Goal: Information Seeking & Learning: Check status

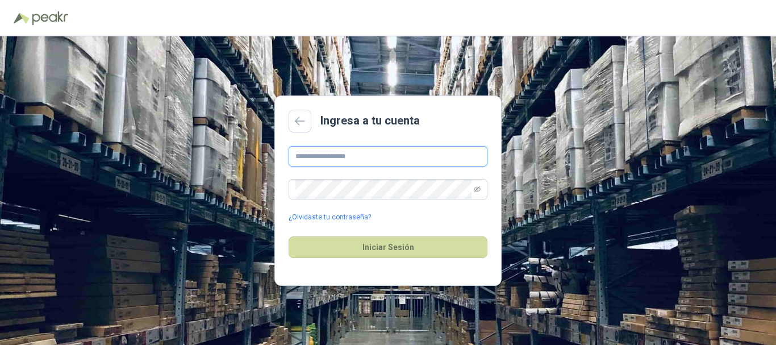
click at [397, 148] on input "text" at bounding box center [388, 156] width 199 height 20
type input "**********"
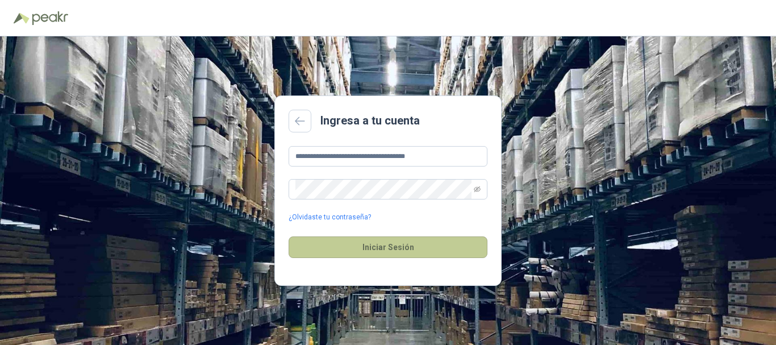
click at [386, 247] on button "Iniciar Sesión" at bounding box center [388, 247] width 199 height 22
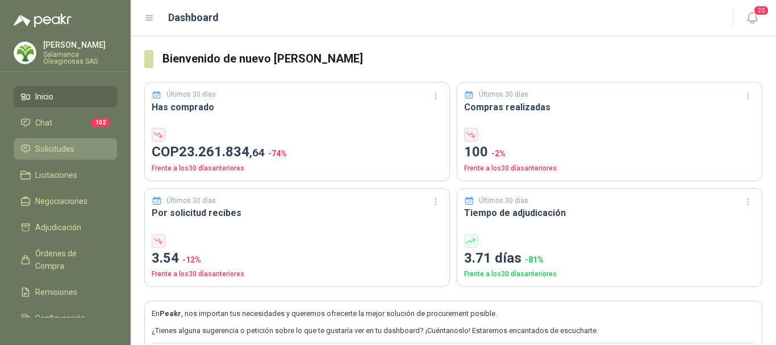
click at [57, 145] on span "Solicitudes" at bounding box center [54, 149] width 39 height 13
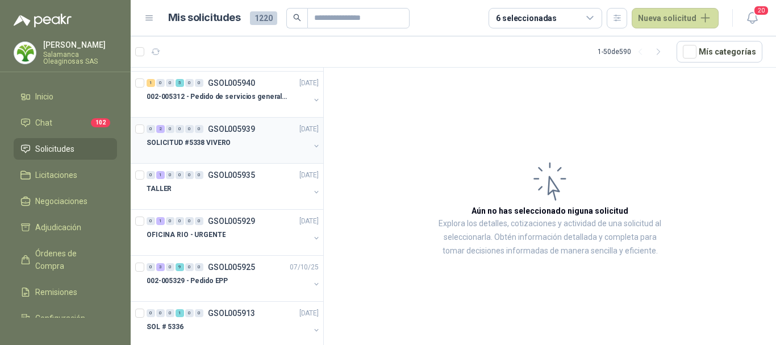
scroll to position [114, 0]
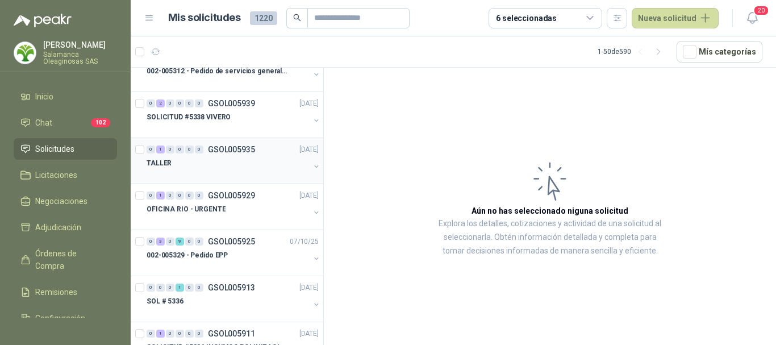
click at [202, 166] on div "TALLER" at bounding box center [228, 163] width 163 height 14
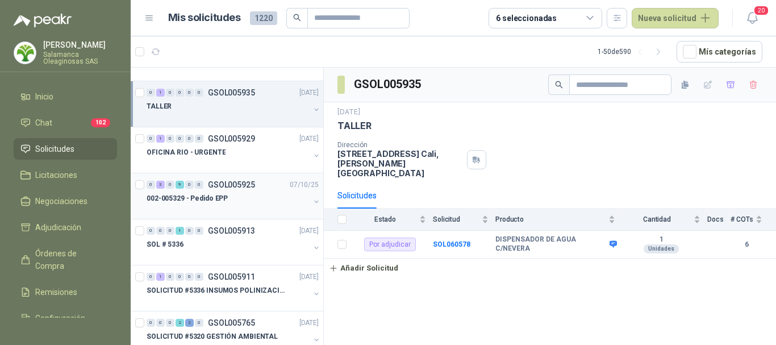
scroll to position [227, 0]
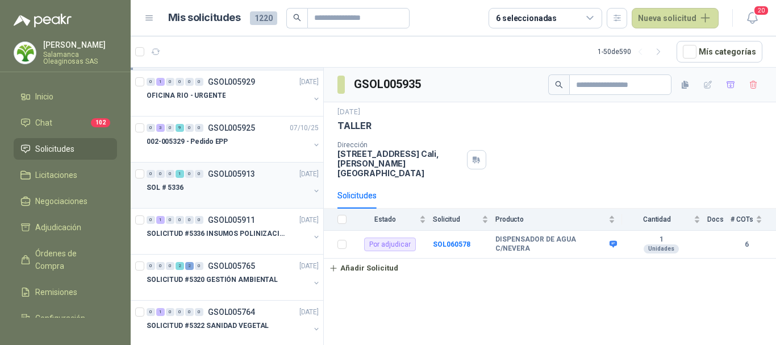
click at [224, 190] on div "SOL # 5336" at bounding box center [228, 188] width 163 height 14
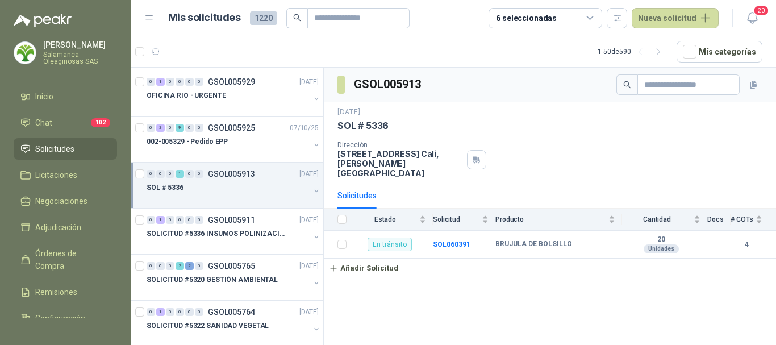
scroll to position [284, 0]
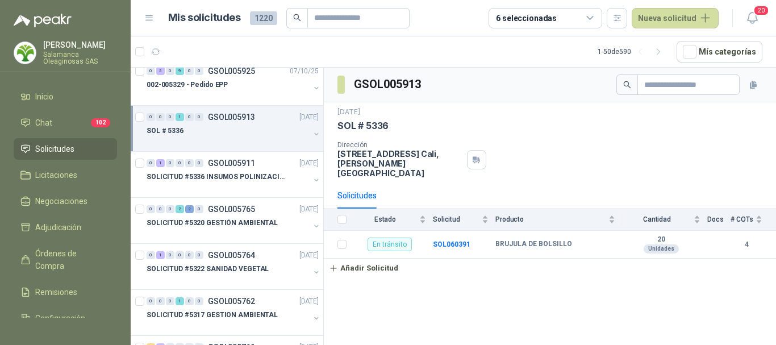
click at [224, 190] on div at bounding box center [228, 188] width 163 height 9
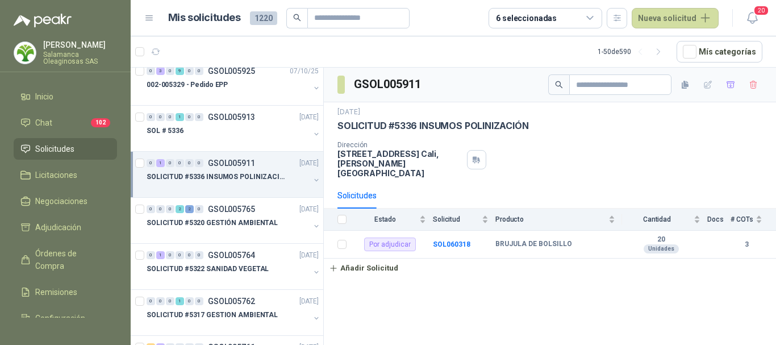
click at [69, 46] on p "[PERSON_NAME]" at bounding box center [80, 45] width 74 height 8
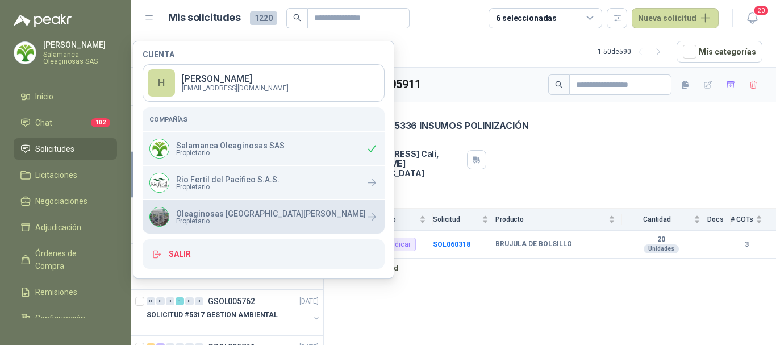
click at [202, 215] on p "Oleaginosas [GEOGRAPHIC_DATA][PERSON_NAME]" at bounding box center [271, 214] width 190 height 8
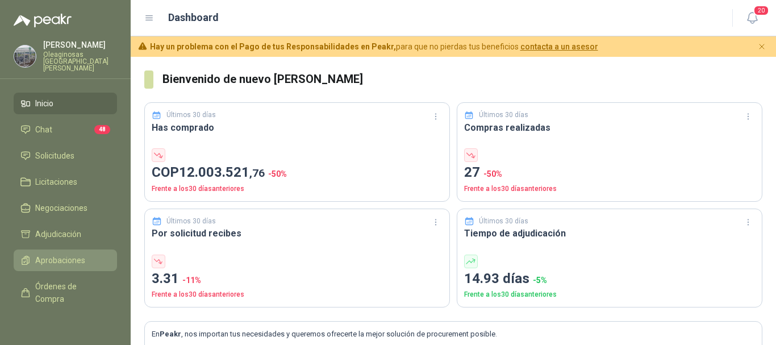
click at [47, 255] on span "Aprobaciones" at bounding box center [60, 260] width 50 height 13
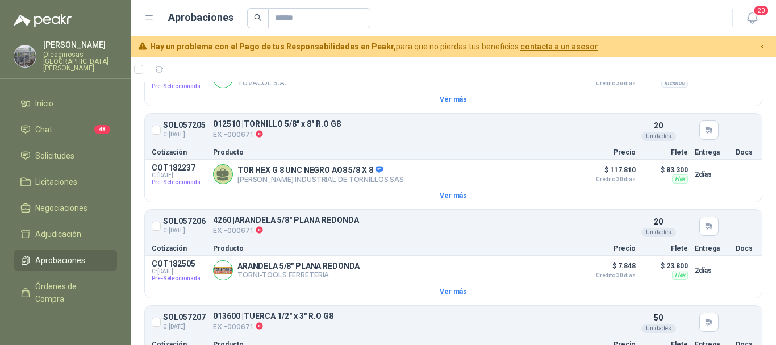
scroll to position [341, 0]
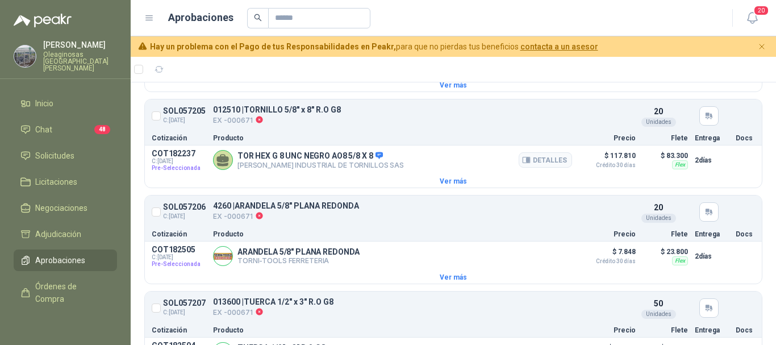
click at [401, 170] on div "TOR HEX G 8 UNC NEGRO AO8 5/8 X 8 FERRE INDUSTRIAL DE TORNILLOS SAS Detalles" at bounding box center [392, 160] width 359 height 23
click at [546, 164] on button "Detalles" at bounding box center [545, 159] width 53 height 15
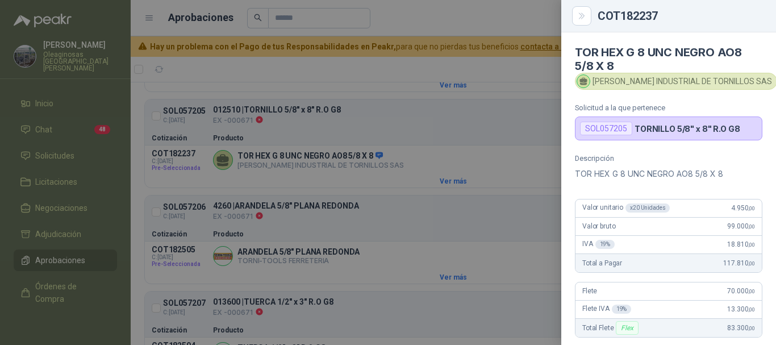
scroll to position [0, 0]
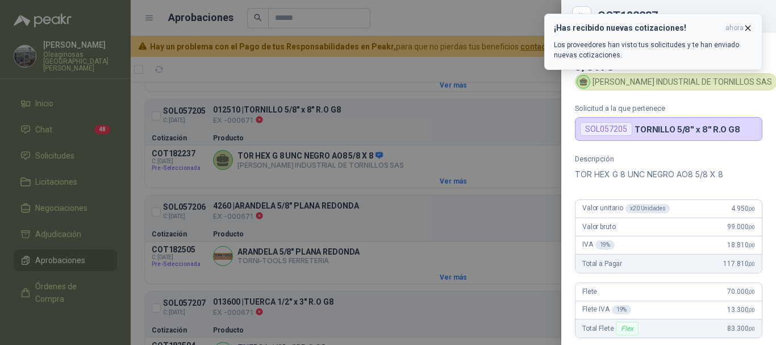
click at [749, 26] on icon "button" at bounding box center [748, 28] width 10 height 10
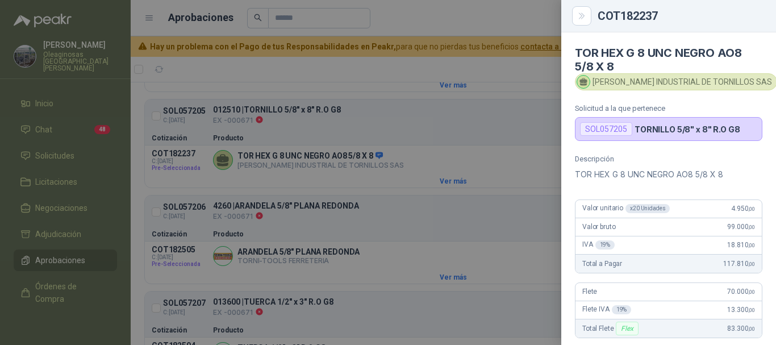
click at [315, 77] on div at bounding box center [388, 172] width 776 height 345
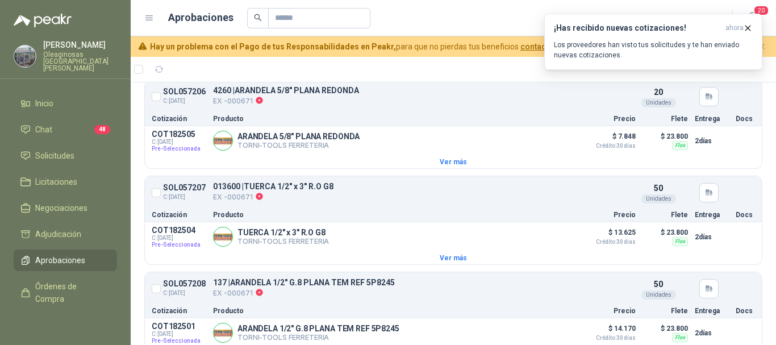
scroll to position [284, 0]
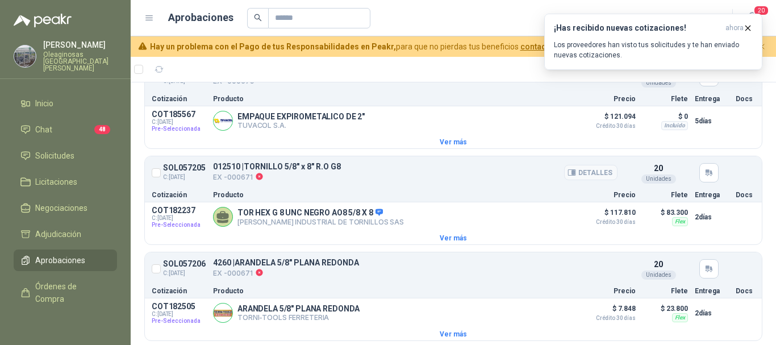
click at [309, 183] on p "EX -000671" at bounding box center [277, 177] width 128 height 12
click at [277, 186] on article "SOL057205 C: 24/09/2025 012510 | TORNILLO 5/8" x 8" R.O G8 EX -000671 Detalles …" at bounding box center [453, 173] width 617 height 28
click at [584, 176] on button "Detalles" at bounding box center [590, 172] width 53 height 15
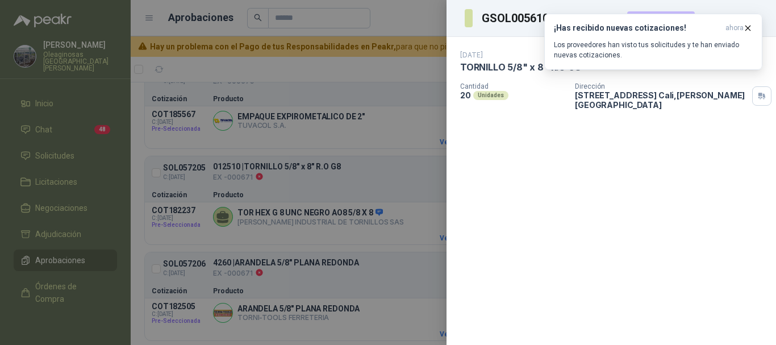
click at [409, 11] on div at bounding box center [388, 172] width 776 height 345
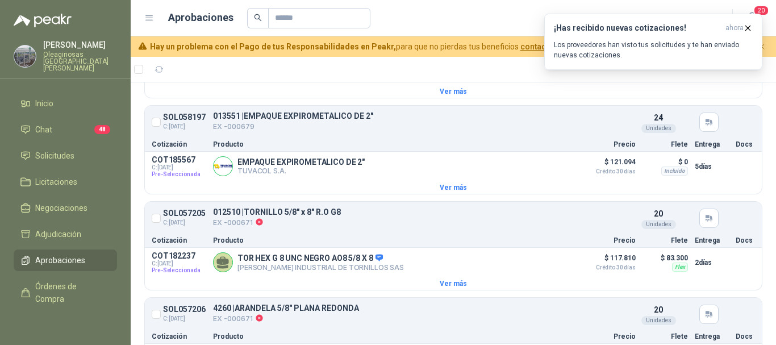
scroll to position [227, 0]
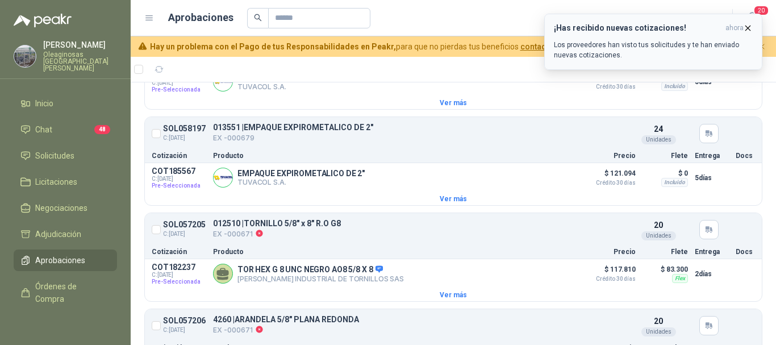
click at [750, 31] on icon "button" at bounding box center [748, 28] width 10 height 10
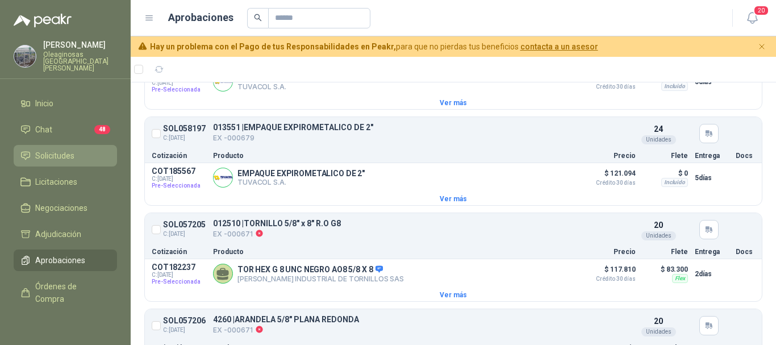
click at [55, 149] on span "Solicitudes" at bounding box center [54, 155] width 39 height 13
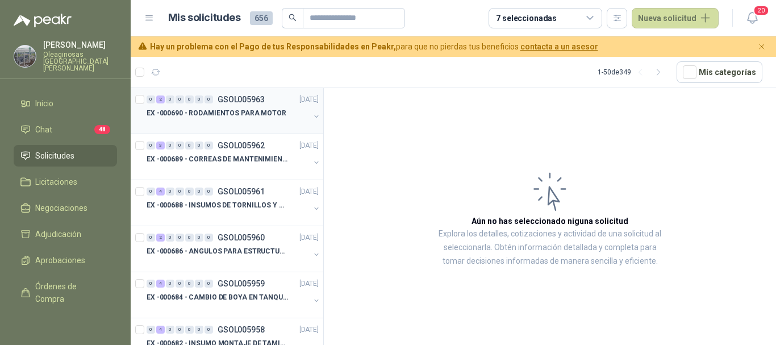
click at [235, 119] on div "EX -000690 - RODAMIENTOS PARA MOTOR" at bounding box center [228, 113] width 163 height 14
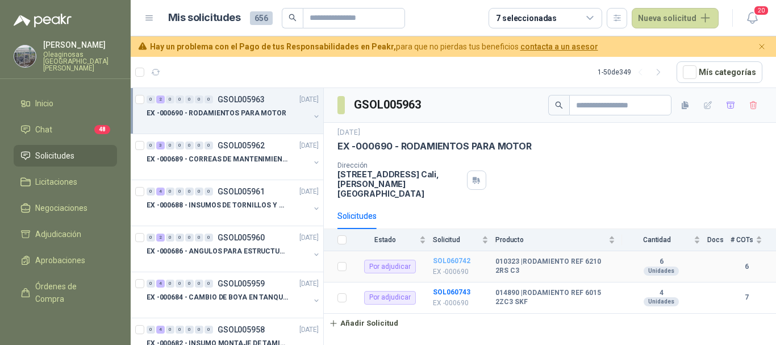
click at [454, 257] on b "SOL060742" at bounding box center [452, 261] width 38 height 8
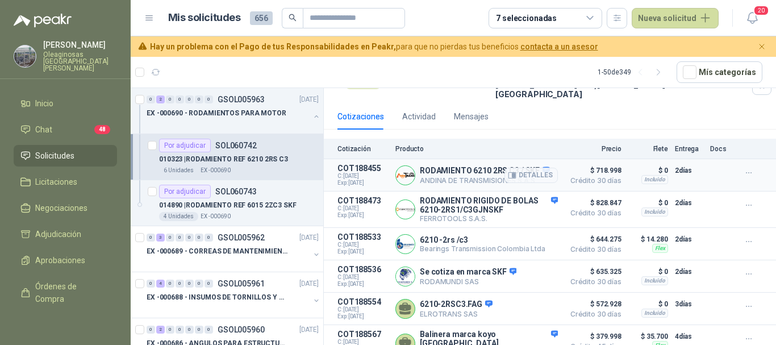
scroll to position [95, 0]
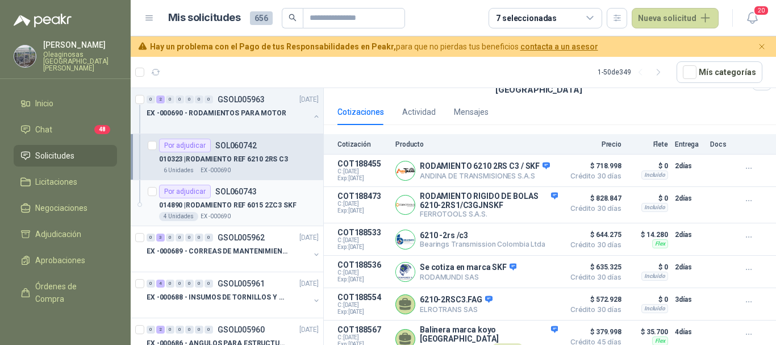
click at [258, 211] on div "014890 | RODAMIENTO REF 6015 2ZC3 SKF" at bounding box center [239, 205] width 160 height 14
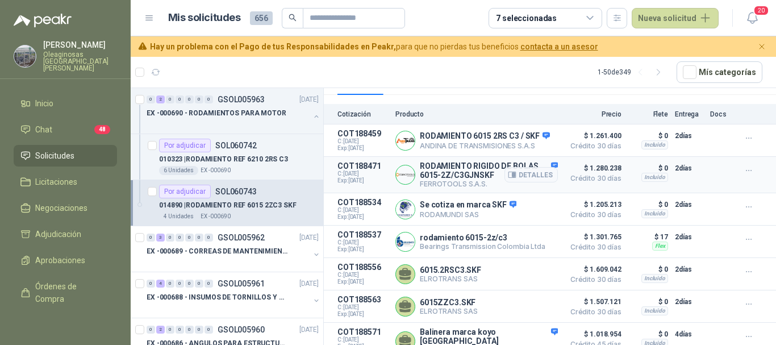
scroll to position [128, 0]
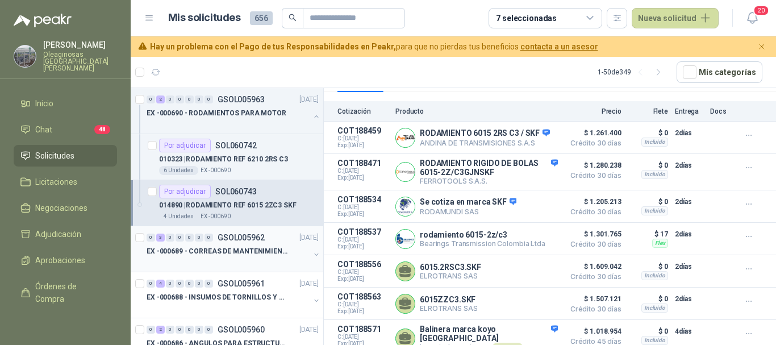
click at [255, 246] on p "EX -000689 - CORREAS DE MANTENIMIENTO" at bounding box center [218, 251] width 142 height 11
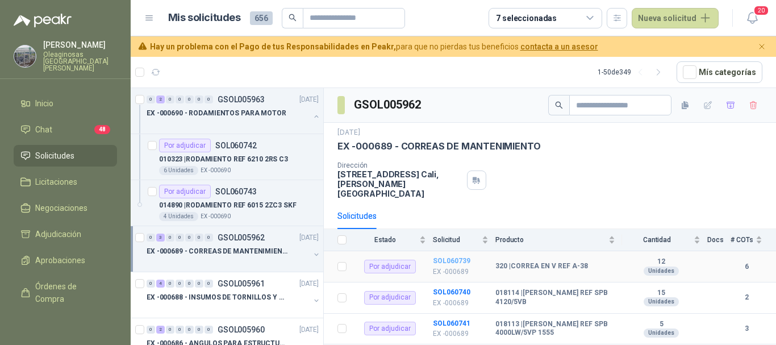
click at [456, 257] on b "SOL060739" at bounding box center [452, 261] width 38 height 8
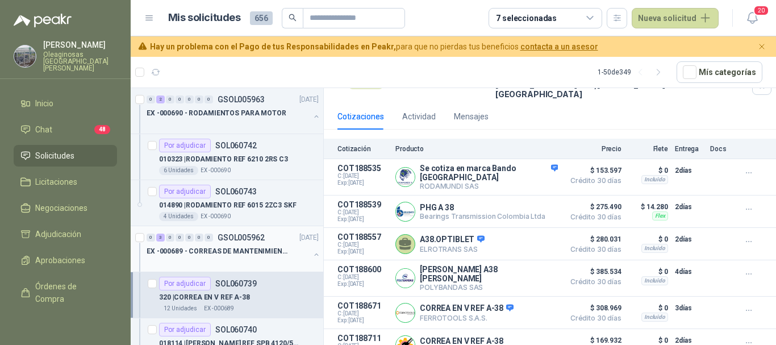
scroll to position [57, 0]
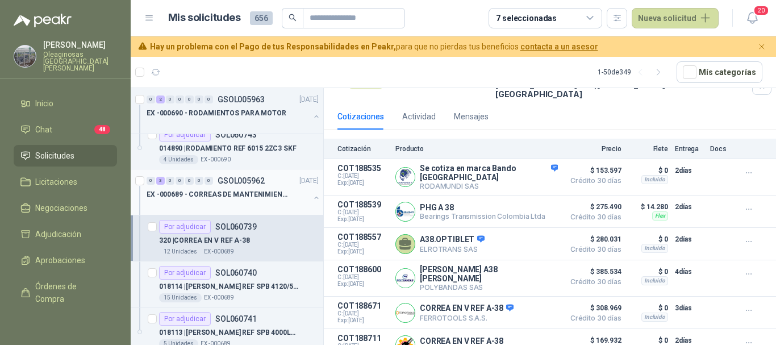
click at [293, 194] on div "EX -000689 - CORREAS DE MANTENIMIENTO" at bounding box center [228, 195] width 163 height 14
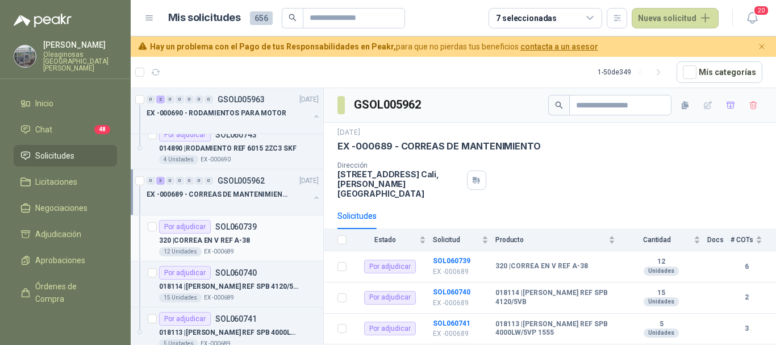
click at [285, 243] on div "320 | CORREA EN V REF A-38" at bounding box center [239, 241] width 160 height 14
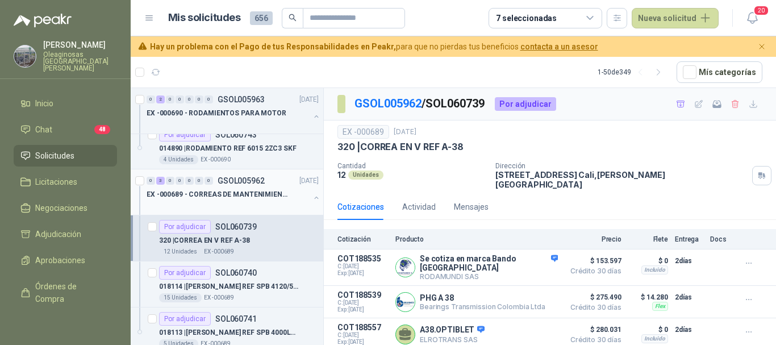
click at [286, 198] on div "EX -000689 - CORREAS DE MANTENIMIENTO" at bounding box center [228, 195] width 163 height 14
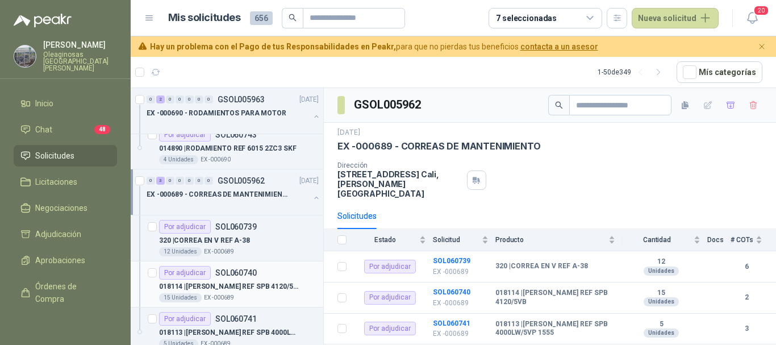
click at [292, 285] on div "018114 | CORREA REF SPB 4120/5VB" at bounding box center [239, 287] width 160 height 14
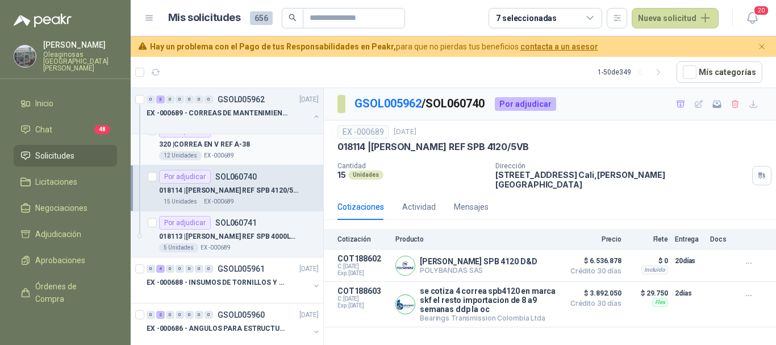
scroll to position [170, 0]
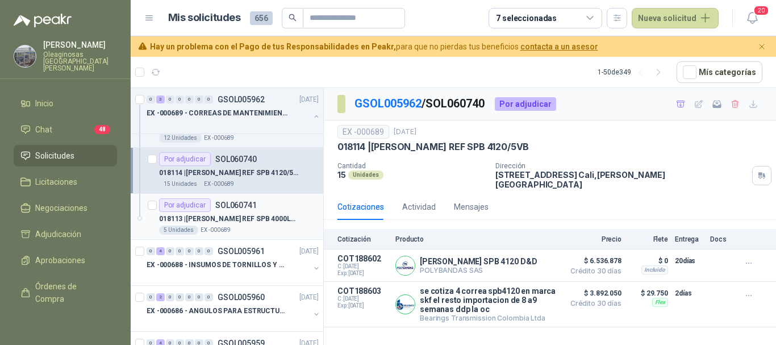
click at [278, 221] on p "018113 | CORREA REF SPB 4000LW/5VP 1555" at bounding box center [230, 219] width 142 height 11
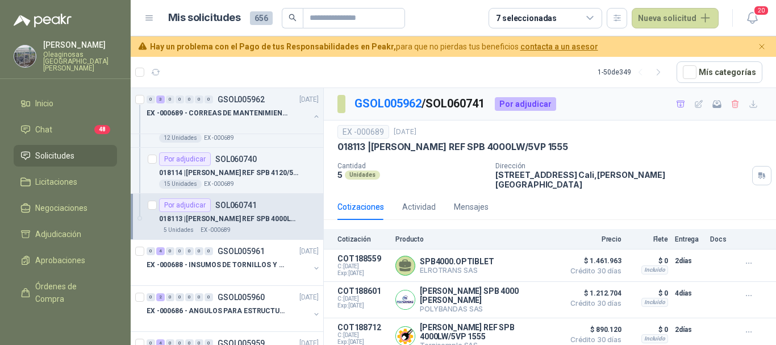
scroll to position [227, 0]
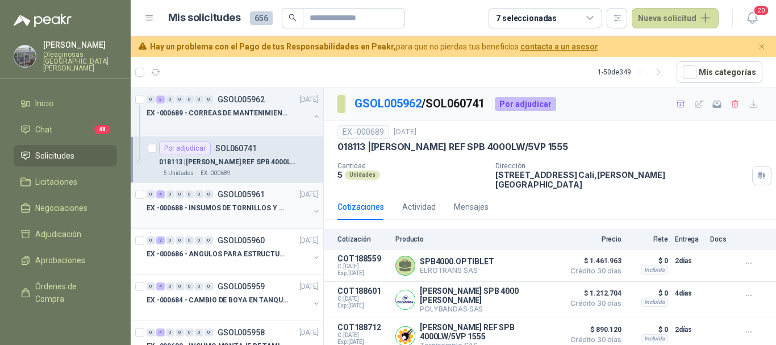
click at [281, 217] on div at bounding box center [228, 219] width 163 height 9
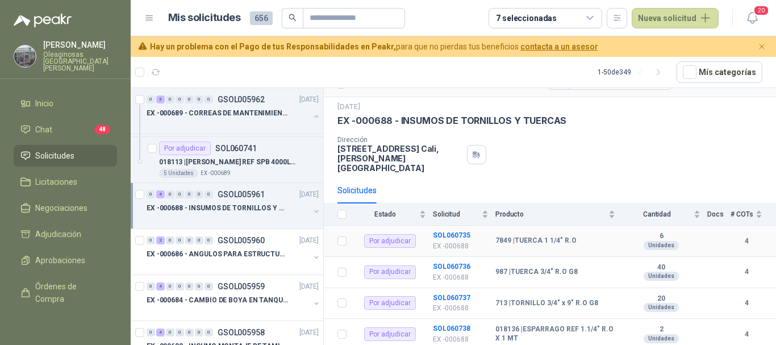
scroll to position [36, 0]
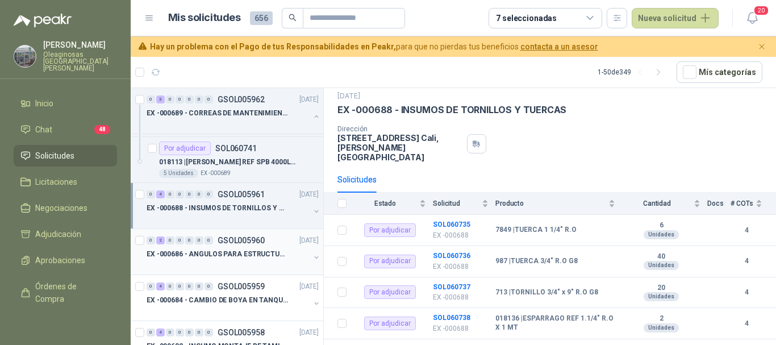
click at [280, 263] on div at bounding box center [228, 265] width 163 height 9
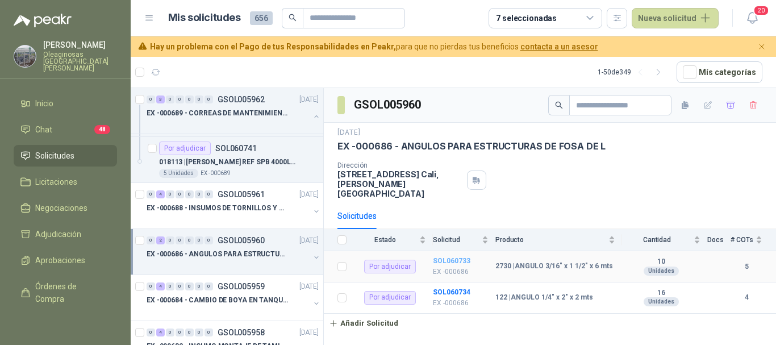
click at [447, 257] on b "SOL060733" at bounding box center [452, 261] width 38 height 8
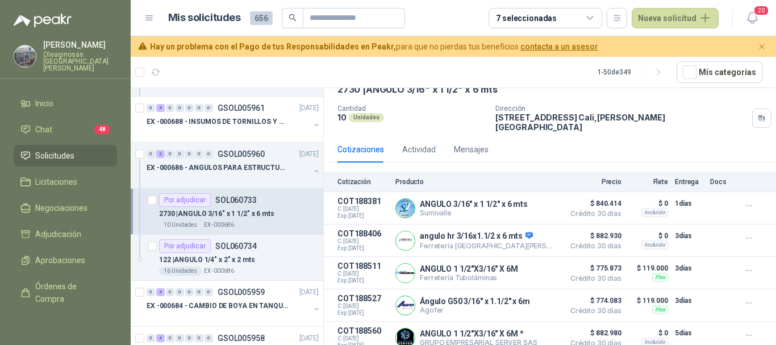
scroll to position [341, 0]
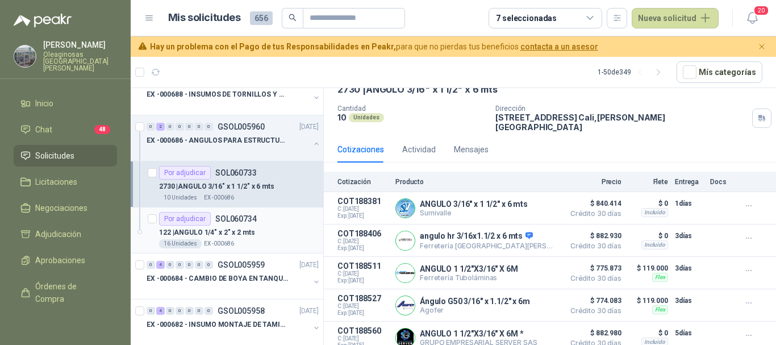
click at [289, 227] on div "122 | ANGULO 1/4" x 2" x 2 mts" at bounding box center [239, 233] width 160 height 14
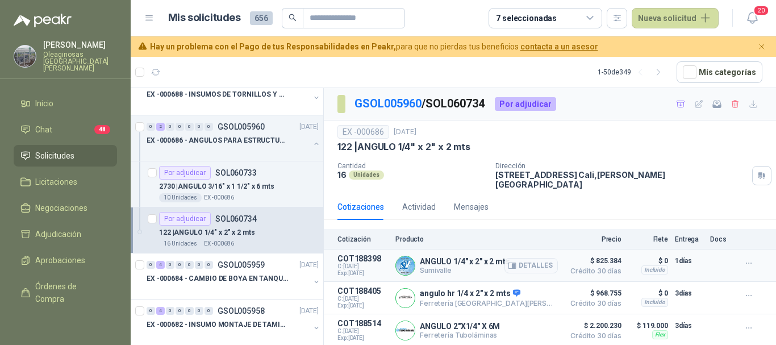
scroll to position [24, 0]
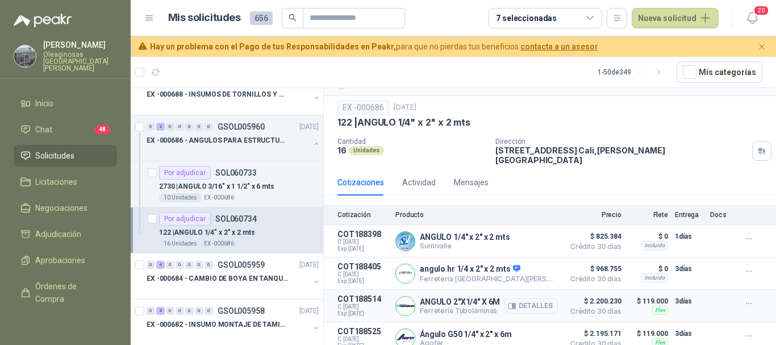
click at [527, 298] on button "Detalles" at bounding box center [531, 305] width 53 height 15
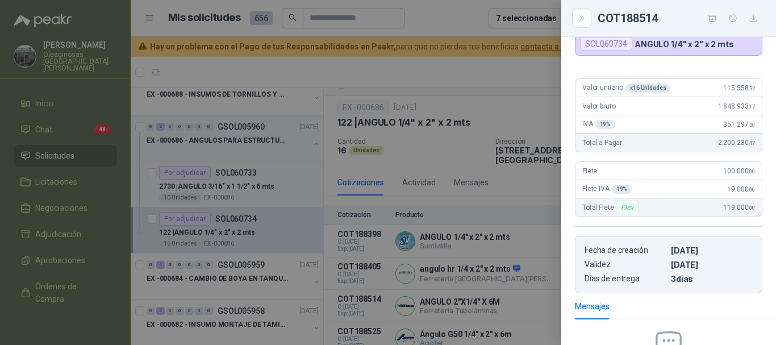
scroll to position [0, 0]
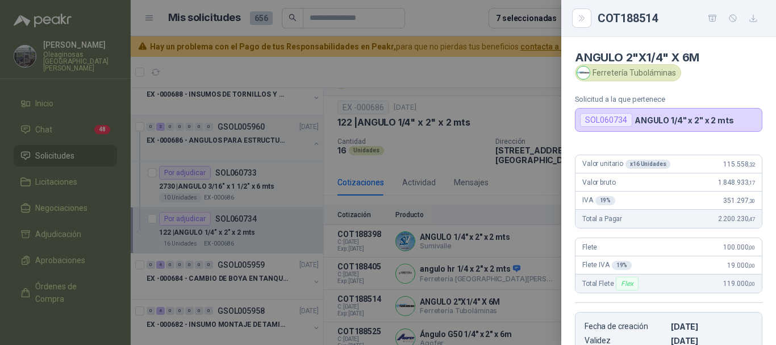
click at [465, 67] on div at bounding box center [388, 172] width 776 height 345
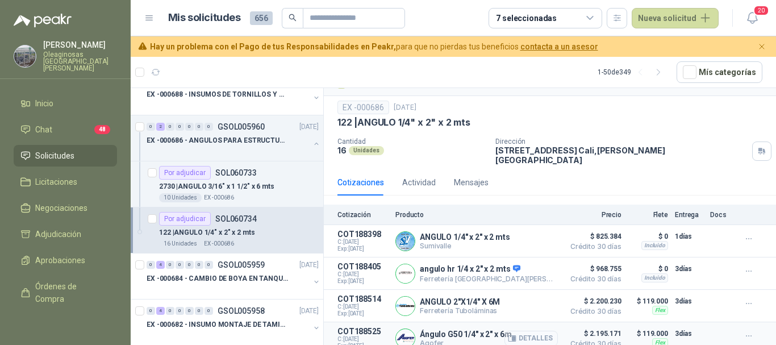
click at [531, 331] on button "Detalles" at bounding box center [531, 338] width 53 height 15
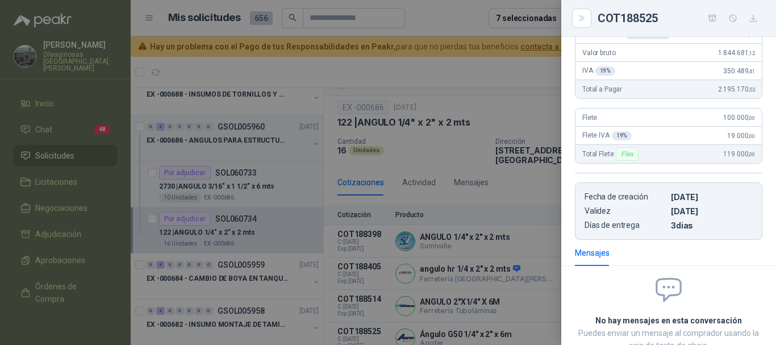
scroll to position [0, 0]
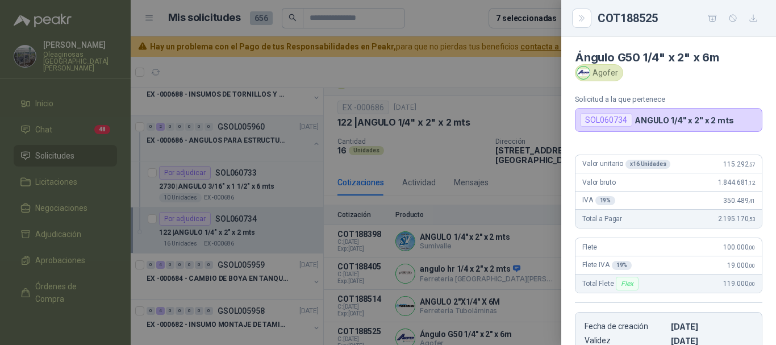
click at [438, 68] on div at bounding box center [388, 172] width 776 height 345
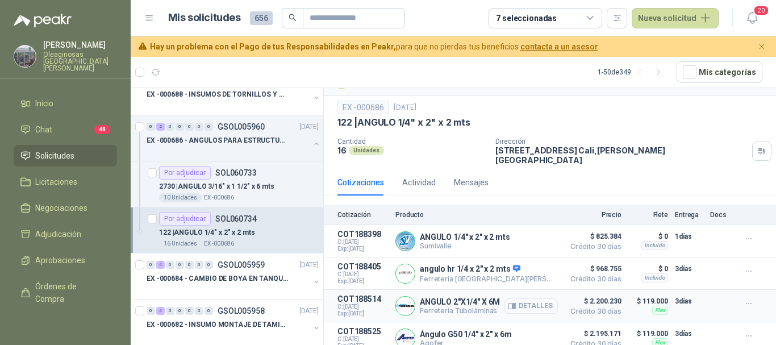
click at [522, 299] on button "Detalles" at bounding box center [531, 305] width 53 height 15
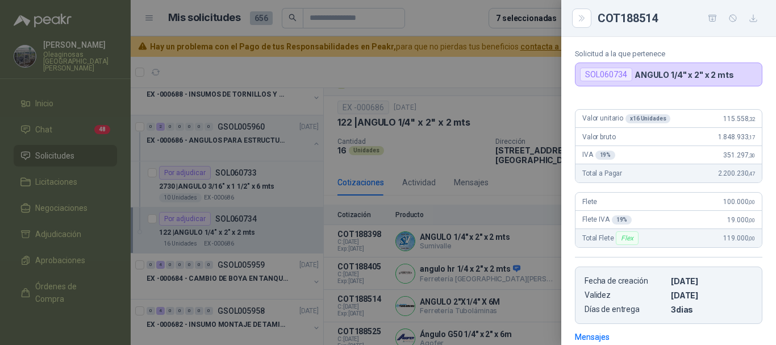
scroll to position [0, 0]
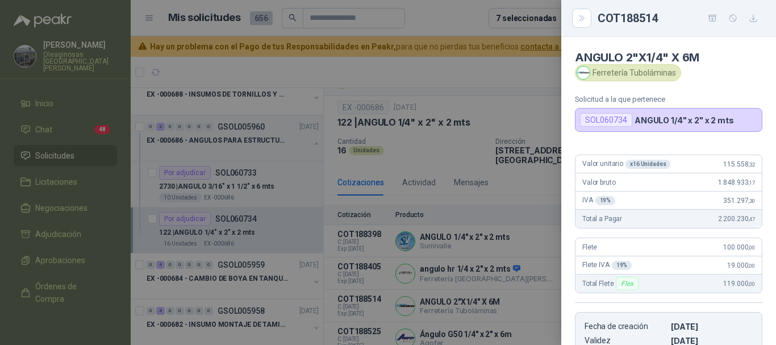
click at [480, 71] on div at bounding box center [388, 172] width 776 height 345
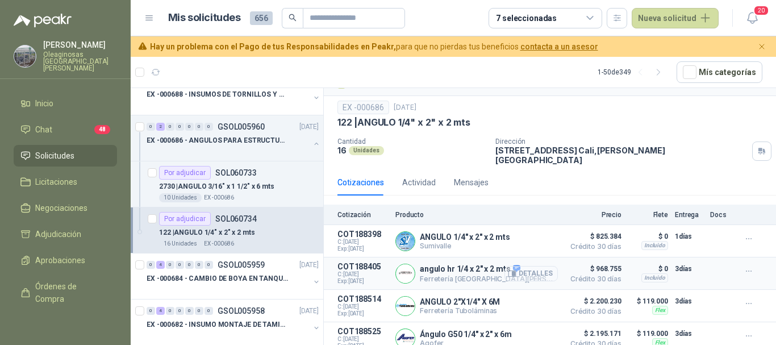
click at [538, 266] on button "Detalles" at bounding box center [531, 273] width 53 height 15
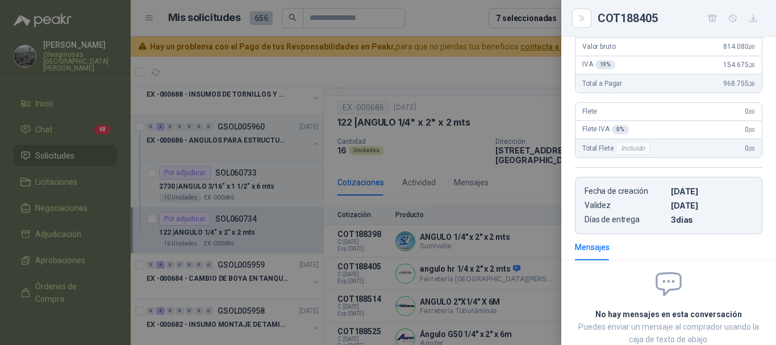
scroll to position [21, 0]
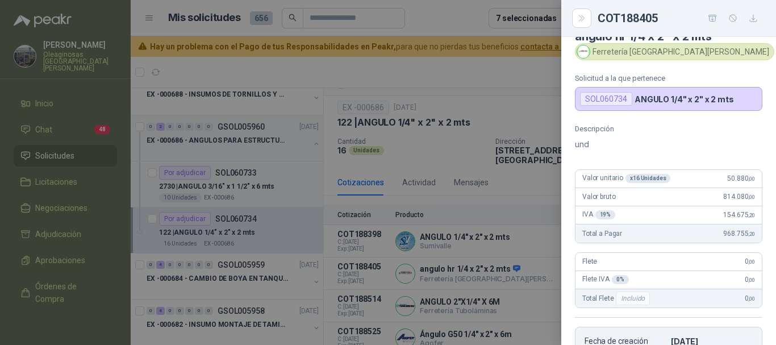
click at [487, 66] on div at bounding box center [388, 172] width 776 height 345
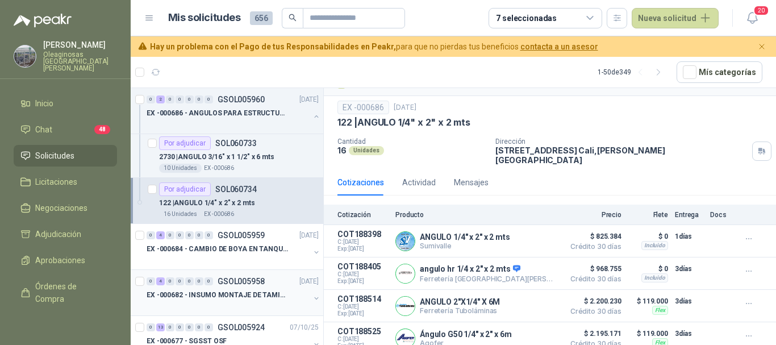
scroll to position [398, 0]
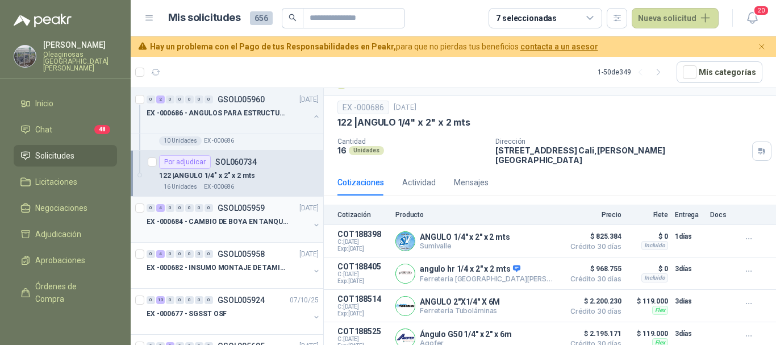
click at [264, 228] on div "EX -000684 - CAMBIO DE BOYA EN TANQUE ALIMENTADOR" at bounding box center [228, 222] width 163 height 14
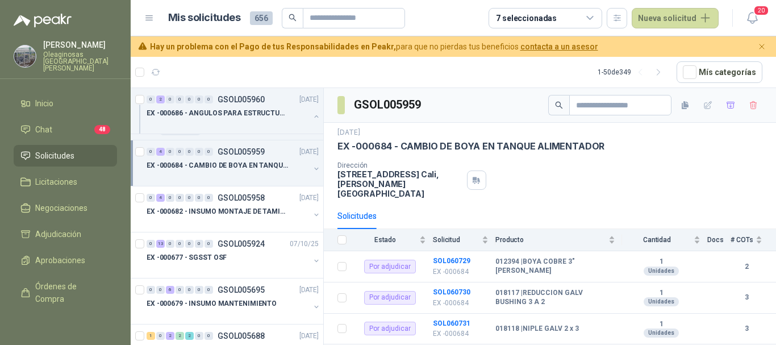
scroll to position [455, 0]
click at [457, 257] on b "SOL060729" at bounding box center [452, 261] width 38 height 8
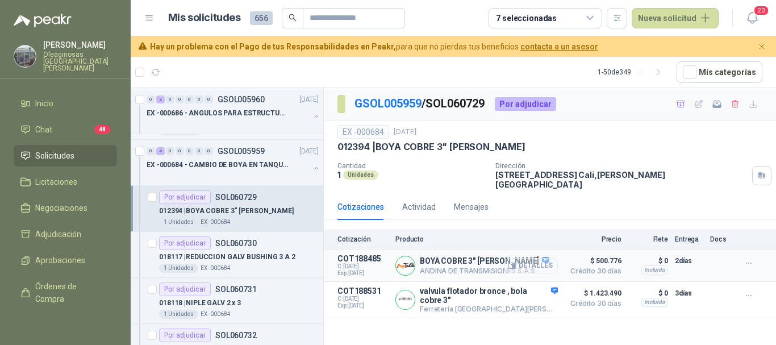
click at [542, 259] on button "Detalles" at bounding box center [531, 265] width 53 height 15
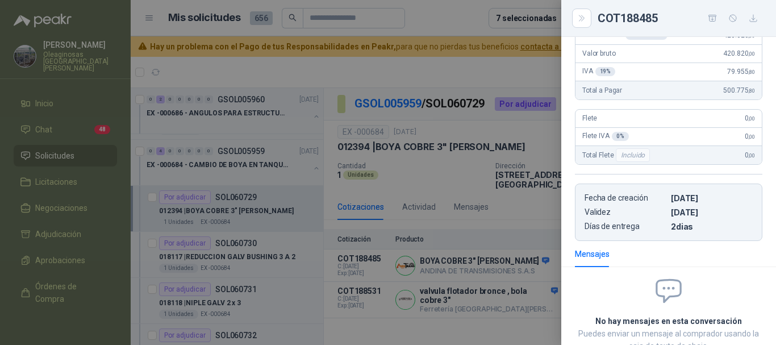
scroll to position [16, 0]
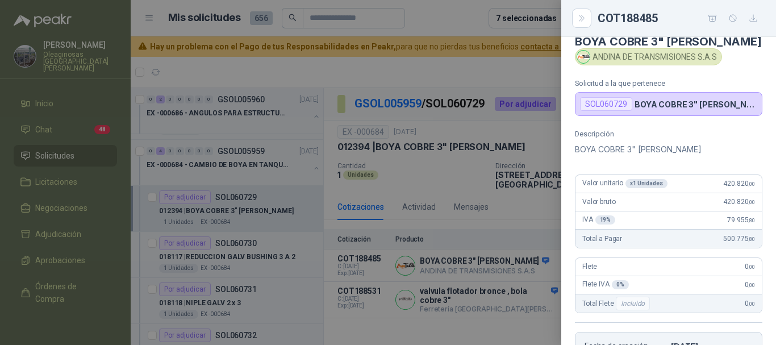
click at [456, 69] on div at bounding box center [388, 172] width 776 height 345
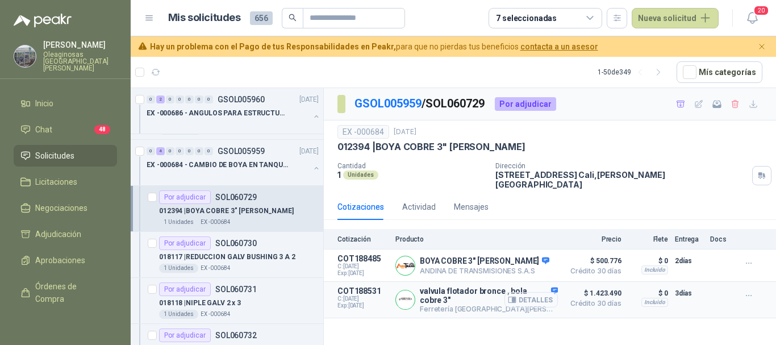
click at [538, 294] on button "Detalles" at bounding box center [531, 299] width 53 height 15
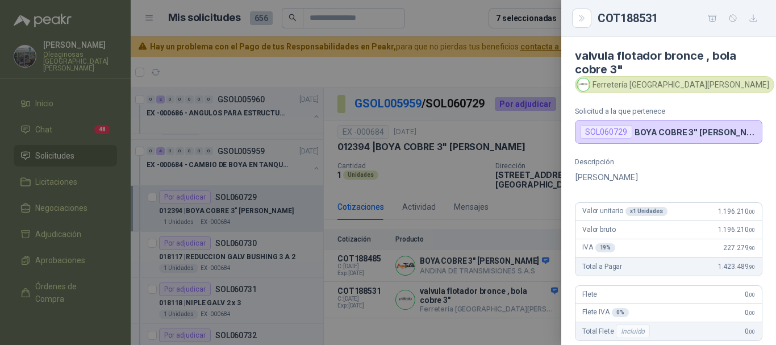
scroll to position [0, 0]
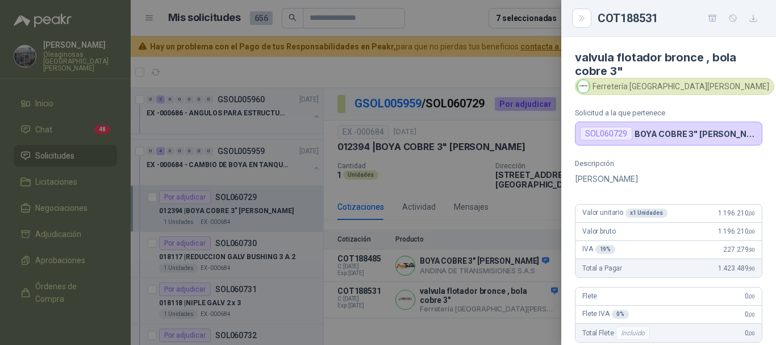
click at [428, 18] on div at bounding box center [388, 172] width 776 height 345
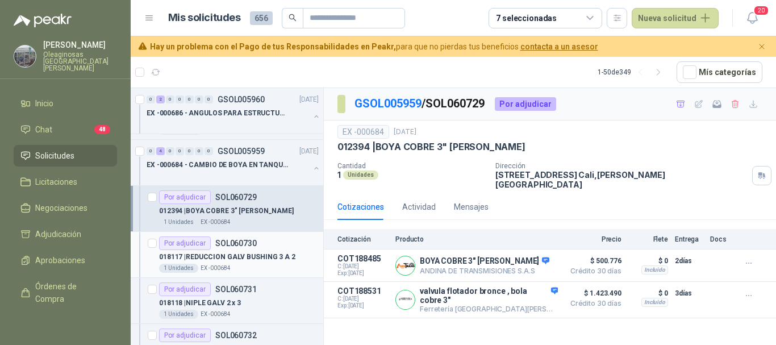
click at [288, 268] on div "1 Unidades EX -000684" at bounding box center [239, 268] width 160 height 9
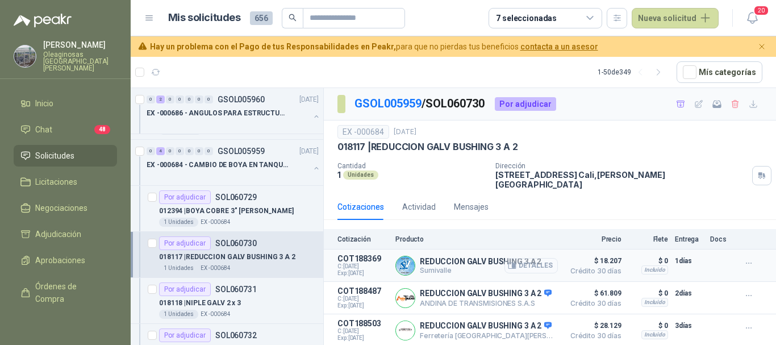
click at [539, 259] on button "Detalles" at bounding box center [531, 265] width 53 height 15
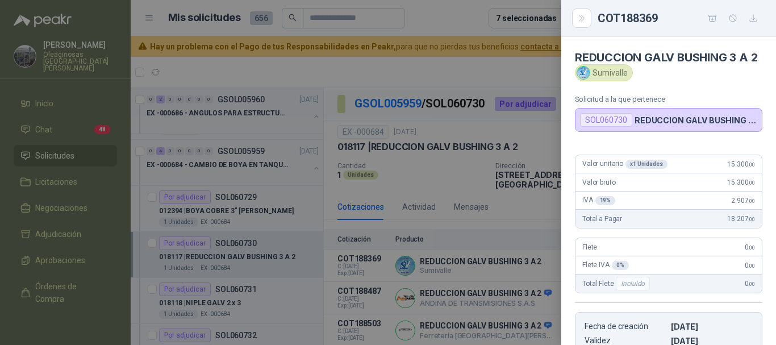
click at [461, 60] on div at bounding box center [388, 172] width 776 height 345
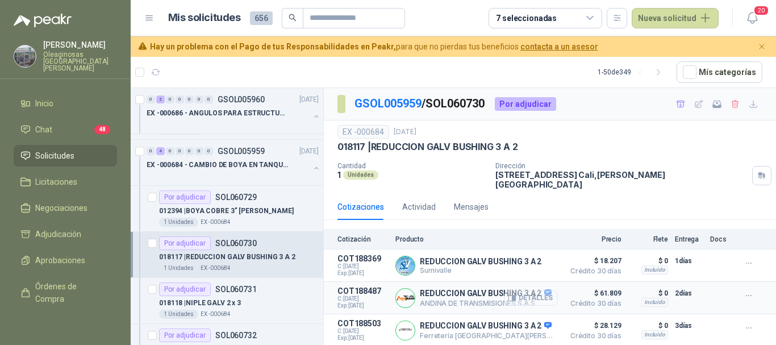
click at [546, 293] on button "Detalles" at bounding box center [531, 297] width 53 height 15
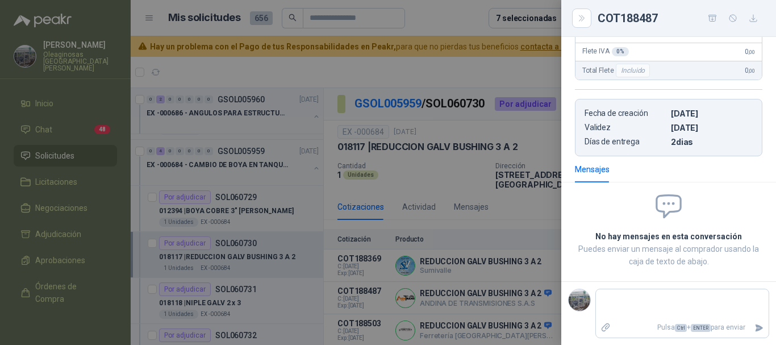
scroll to position [0, 0]
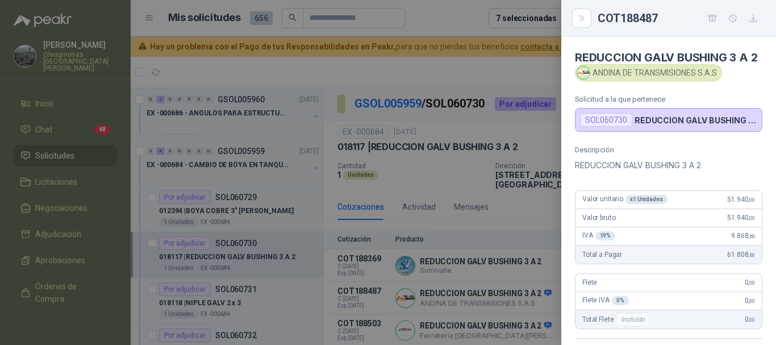
click at [455, 67] on div at bounding box center [388, 172] width 776 height 345
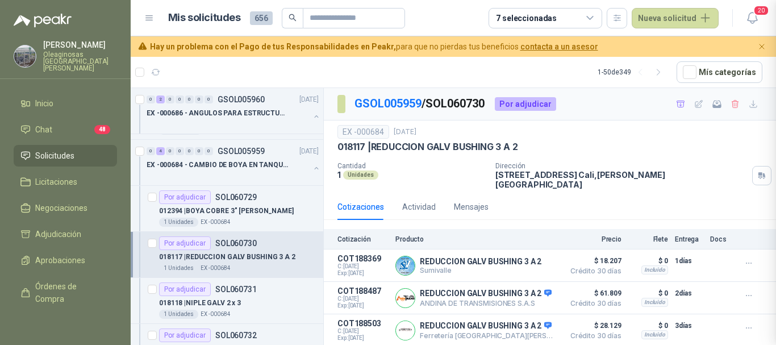
scroll to position [263, 0]
click at [544, 323] on button "Detalles" at bounding box center [531, 330] width 53 height 15
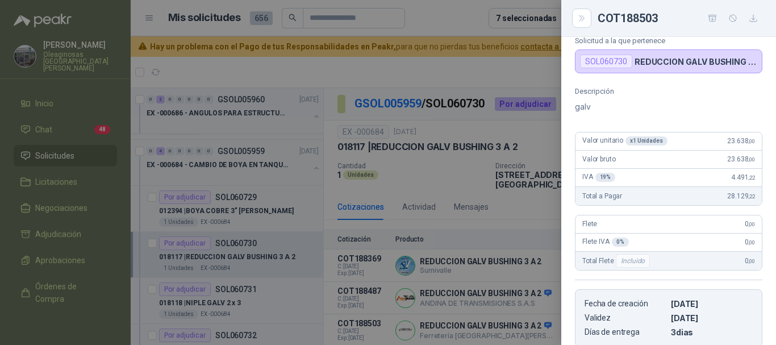
scroll to position [0, 0]
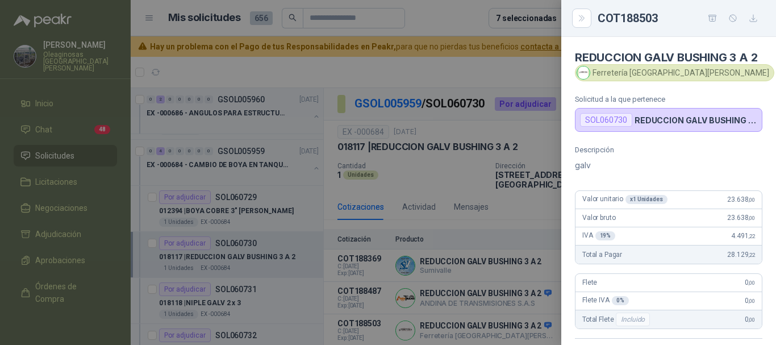
click at [430, 69] on div at bounding box center [388, 172] width 776 height 345
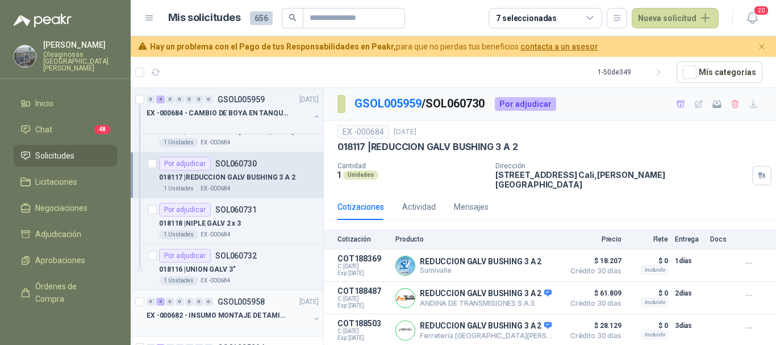
scroll to position [568, 0]
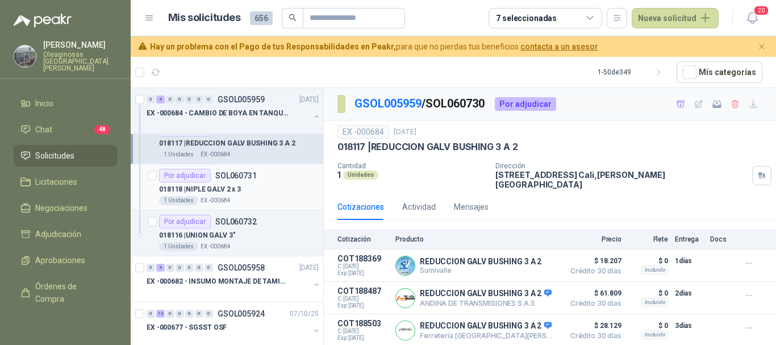
click at [278, 190] on div "018118 | NIPLE GALV 2 x 3" at bounding box center [239, 189] width 160 height 14
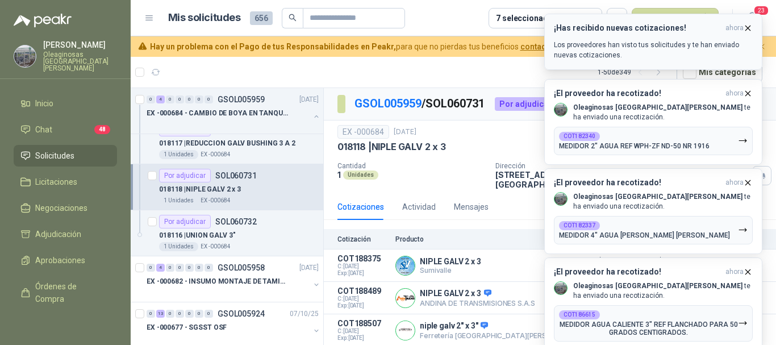
click at [748, 28] on icon "button" at bounding box center [748, 28] width 5 height 5
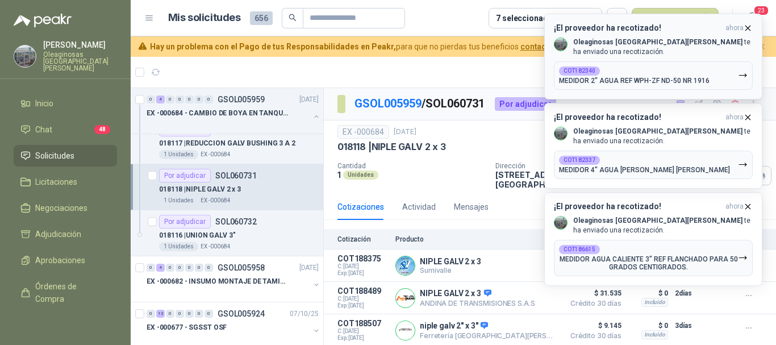
click at [746, 27] on icon "button" at bounding box center [748, 28] width 10 height 10
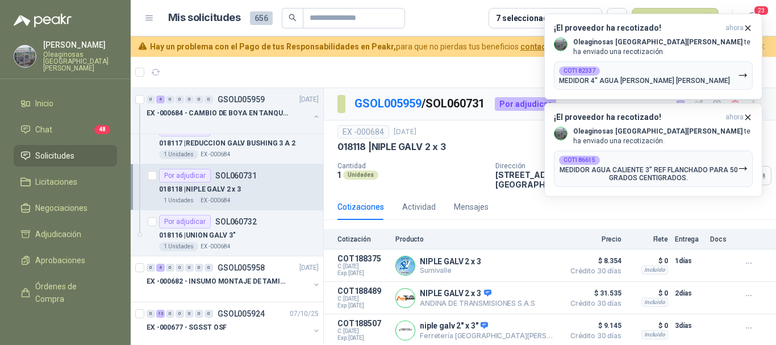
click at [746, 27] on icon "button" at bounding box center [748, 28] width 10 height 10
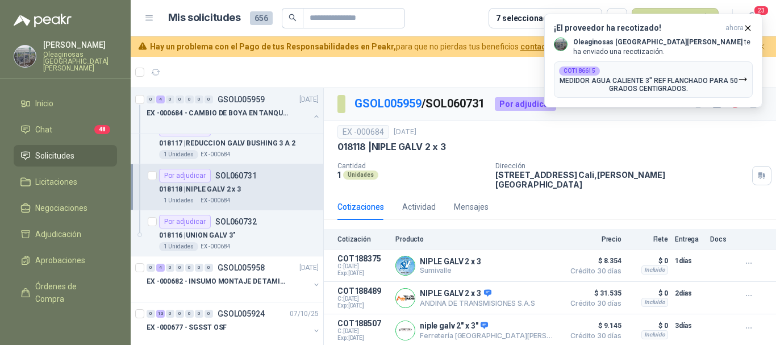
click at [746, 27] on icon "button" at bounding box center [748, 28] width 10 height 10
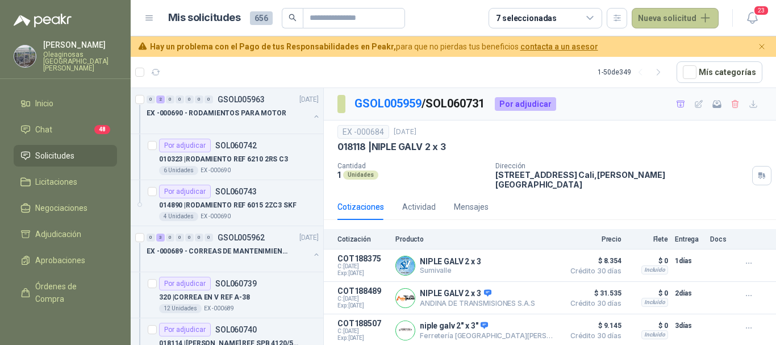
click at [707, 19] on button "Nueva solicitud" at bounding box center [675, 18] width 87 height 20
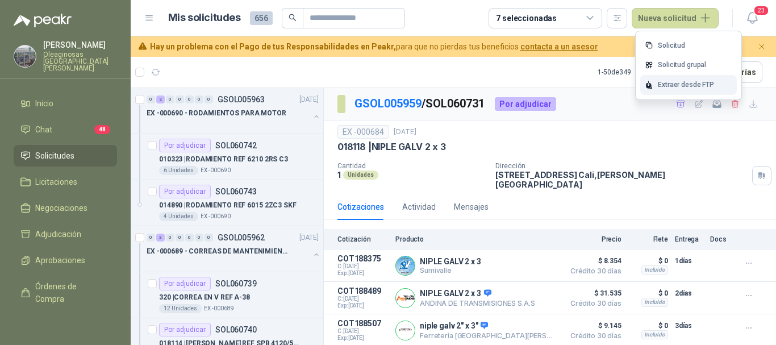
click at [674, 86] on div "Extraer desde FTP" at bounding box center [688, 85] width 97 height 20
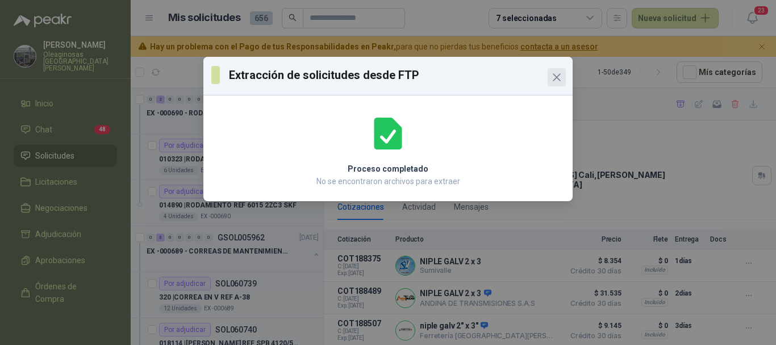
click at [562, 78] on icon "Close" at bounding box center [557, 77] width 14 height 14
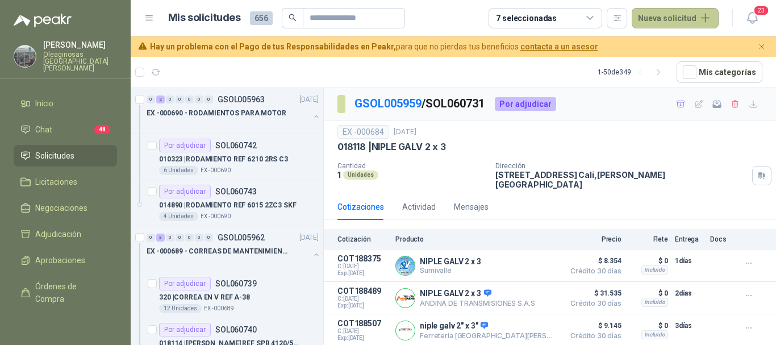
click at [674, 17] on button "Nueva solicitud" at bounding box center [675, 18] width 87 height 20
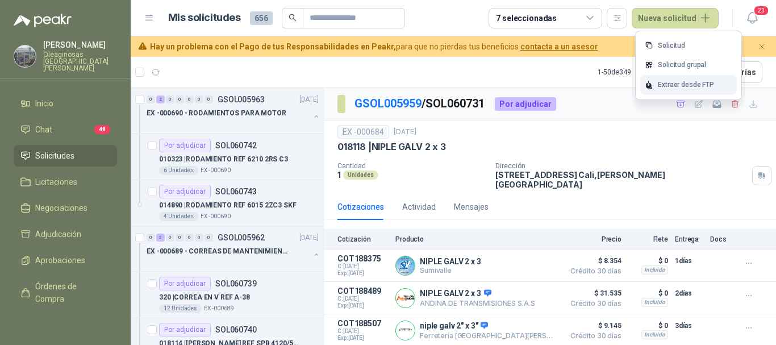
click at [671, 85] on div "Extraer desde FTP" at bounding box center [688, 85] width 97 height 20
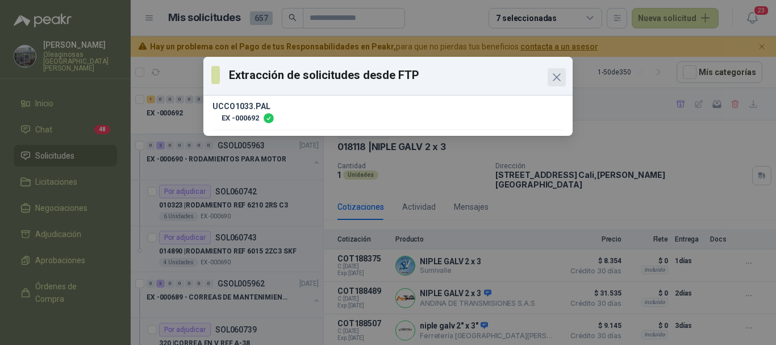
click at [559, 78] on icon "Close" at bounding box center [557, 77] width 14 height 14
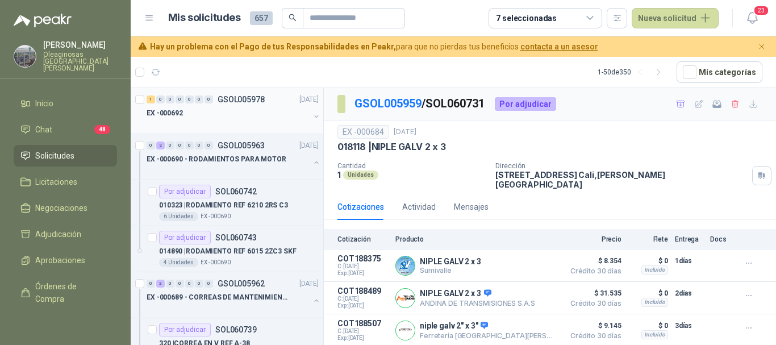
click at [256, 120] on div at bounding box center [228, 124] width 163 height 9
